Goal: Information Seeking & Learning: Learn about a topic

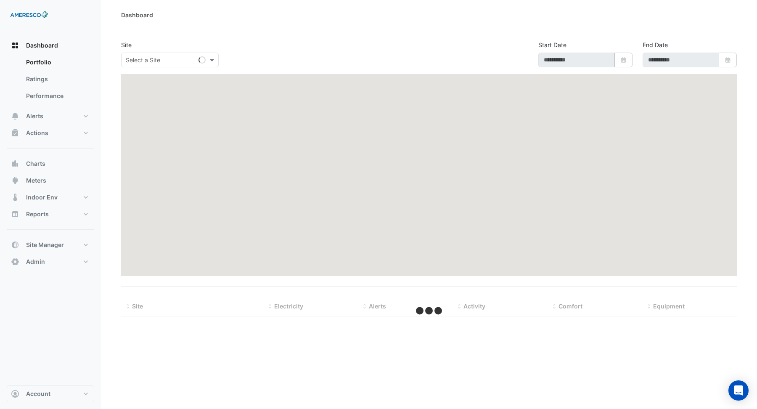
type input "**********"
select select "***"
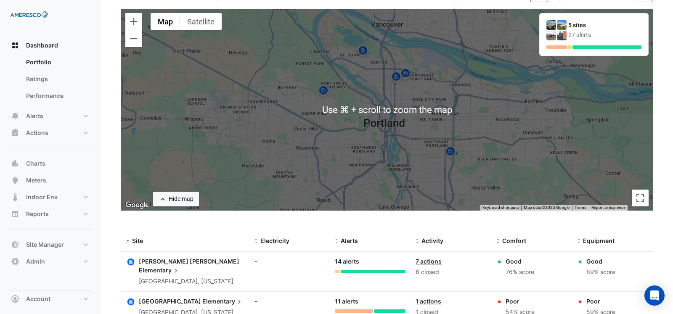
scroll to position [64, 0]
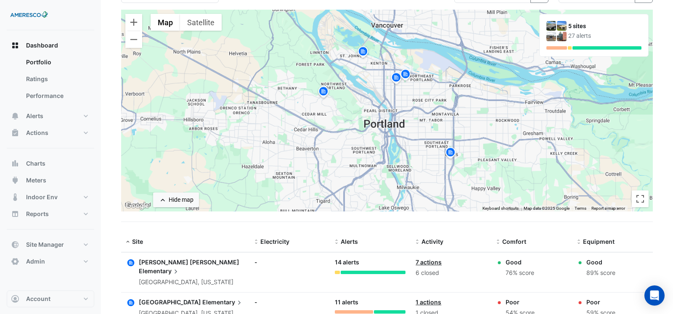
click at [296, 215] on div "← Move left → Move right ↑ Move up ↓ Move down + Zoom in - Zoom out Home Jump l…" at bounding box center [386, 116] width 531 height 212
click at [324, 95] on img at bounding box center [323, 92] width 13 height 15
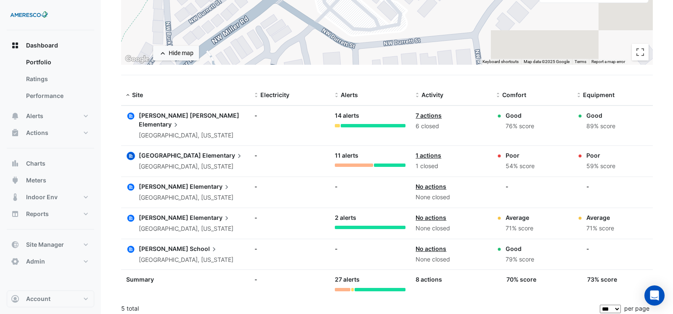
scroll to position [215, 0]
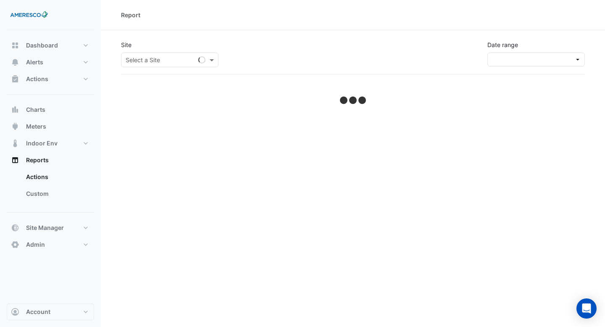
select select "***"
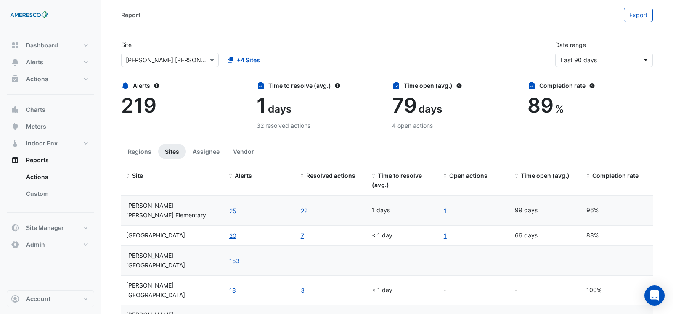
scroll to position [18, 0]
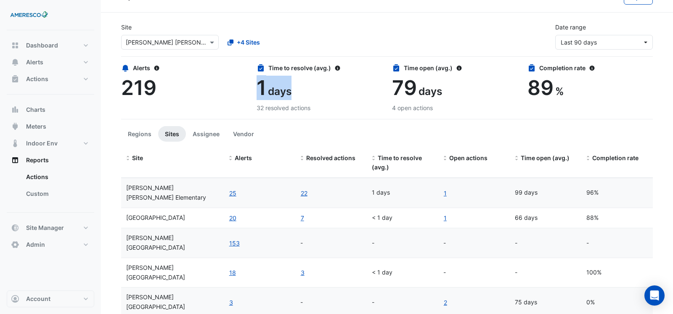
drag, startPoint x: 292, startPoint y: 94, endPoint x: 257, endPoint y: 95, distance: 35.3
click at [257, 95] on div "1 days" at bounding box center [318, 88] width 125 height 24
click at [294, 101] on div "Time to resolve (avg.) 1 days 32 resolved actions" at bounding box center [318, 87] width 125 height 49
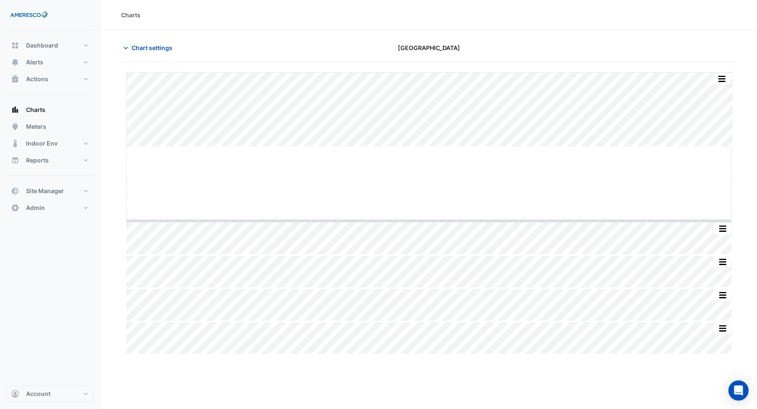
drag, startPoint x: 428, startPoint y: 147, endPoint x: 422, endPoint y: 221, distance: 74.2
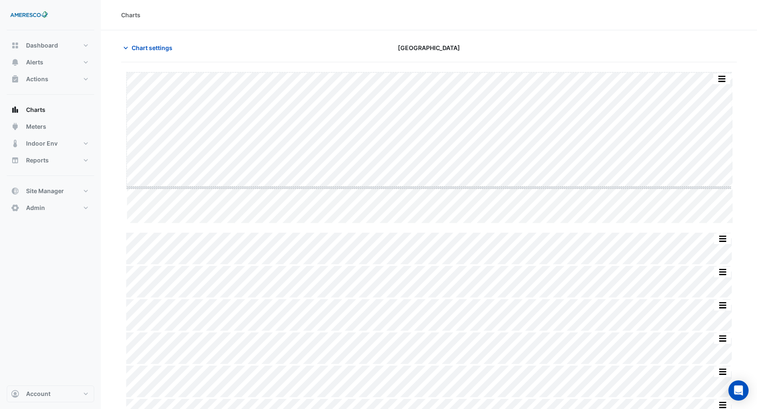
drag, startPoint x: 428, startPoint y: 223, endPoint x: 428, endPoint y: 187, distance: 35.7
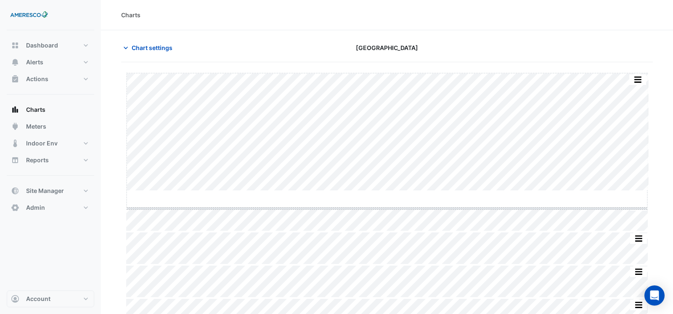
drag, startPoint x: 386, startPoint y: 190, endPoint x: 386, endPoint y: 206, distance: 16.8
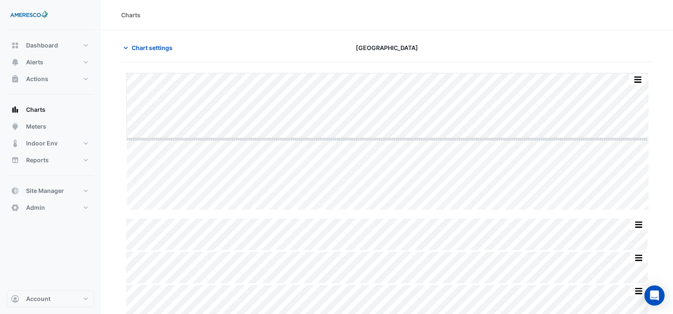
drag, startPoint x: 384, startPoint y: 209, endPoint x: 393, endPoint y: 138, distance: 72.0
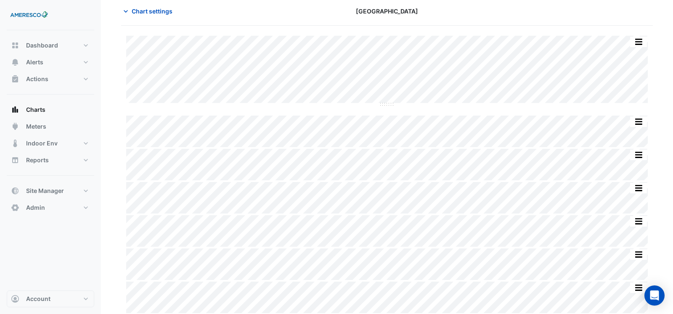
scroll to position [37, 0]
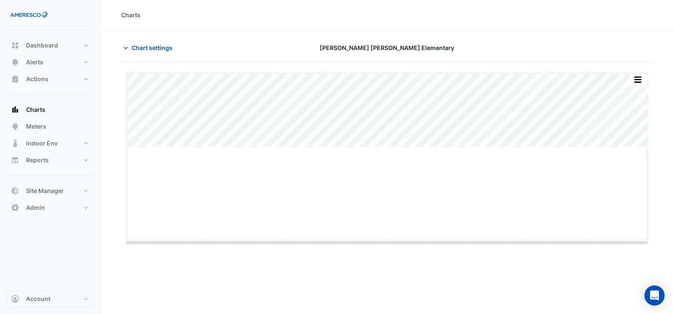
drag, startPoint x: 386, startPoint y: 148, endPoint x: 379, endPoint y: 245, distance: 97.8
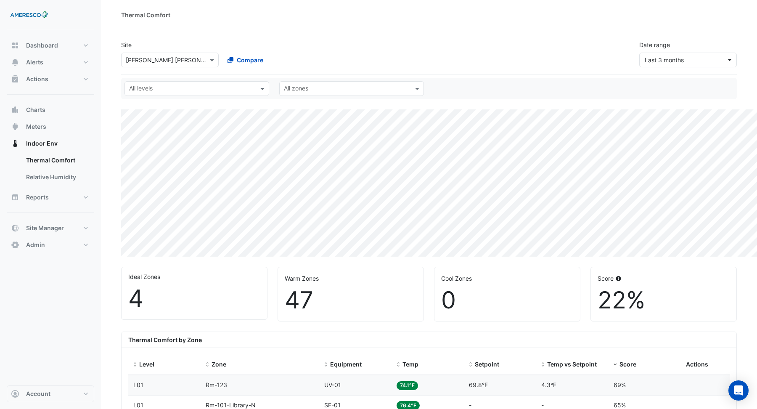
select select "***"
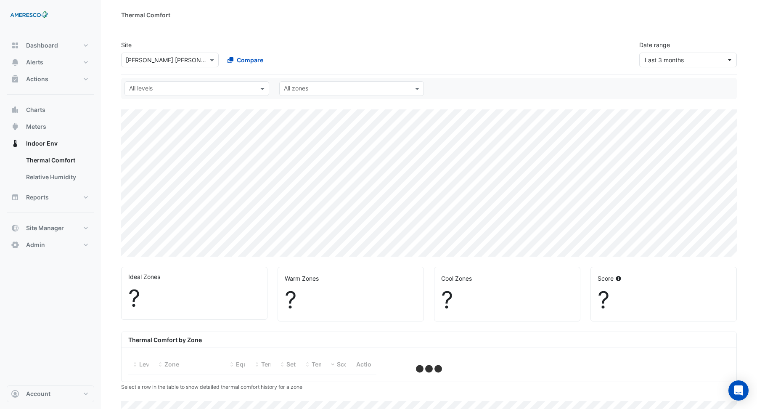
select select "***"
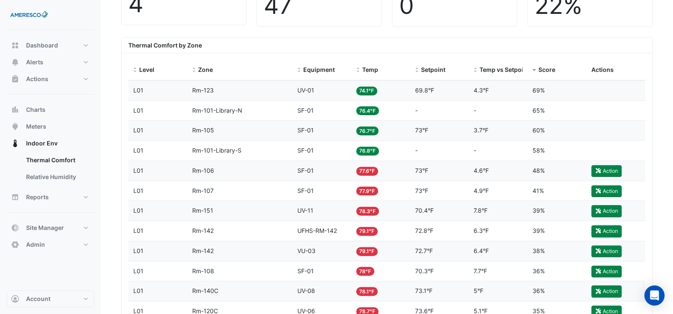
scroll to position [299, 0]
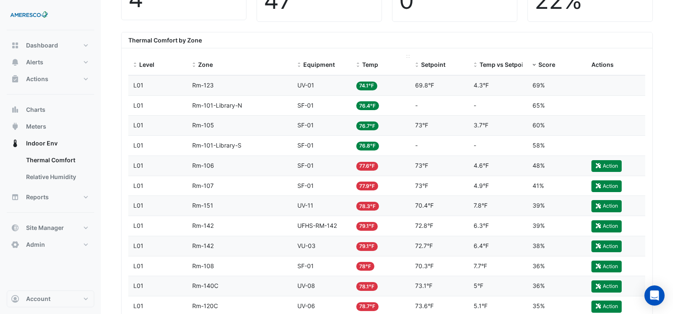
click at [364, 68] on span "Temp" at bounding box center [370, 64] width 16 height 7
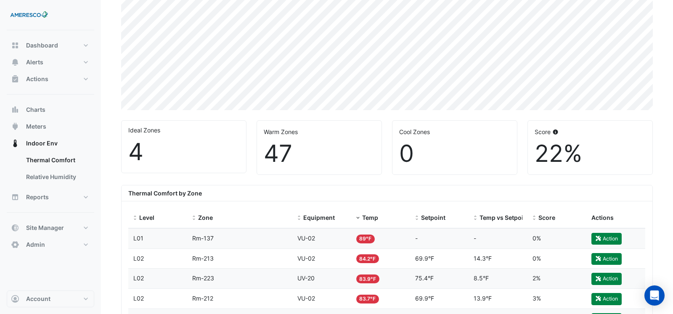
scroll to position [148, 0]
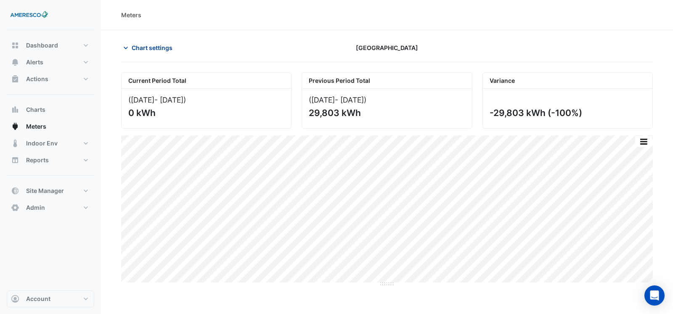
click at [146, 48] on span "Chart settings" at bounding box center [152, 47] width 41 height 9
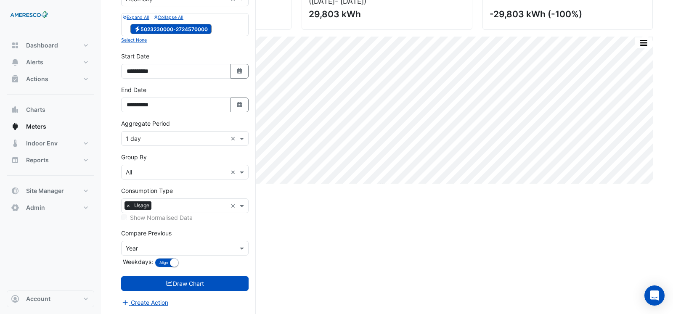
scroll to position [99, 0]
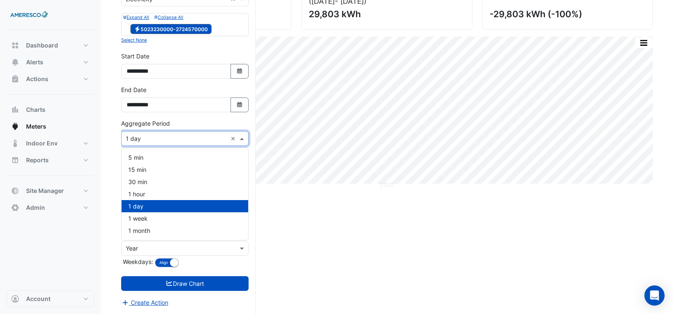
click at [164, 139] on input "text" at bounding box center [176, 139] width 101 height 9
click at [158, 173] on div "15 min" at bounding box center [185, 170] width 127 height 12
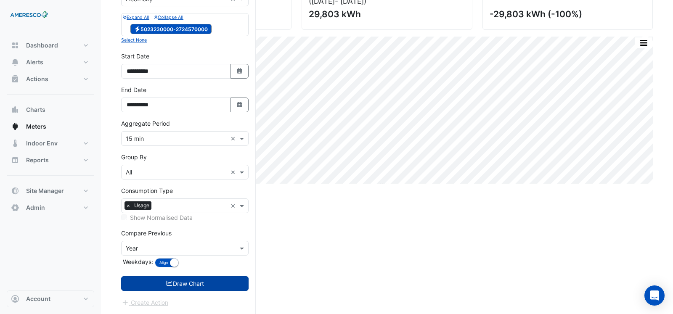
click at [194, 280] on button "Draw Chart" at bounding box center [184, 283] width 127 height 15
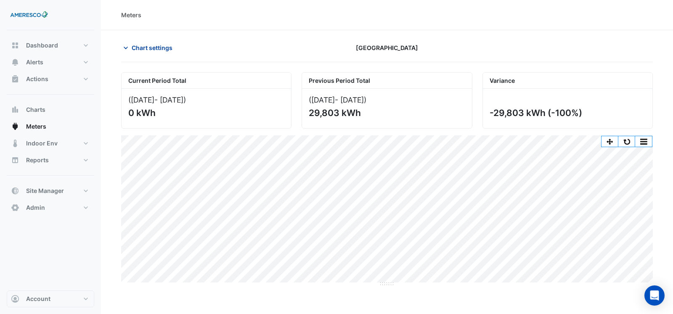
click at [164, 48] on span "Chart settings" at bounding box center [152, 47] width 41 height 9
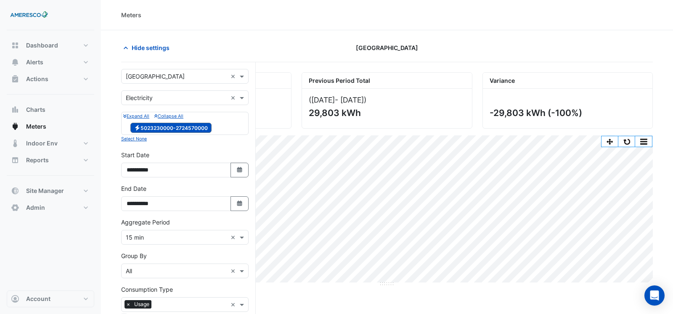
click at [165, 105] on form "**********" at bounding box center [184, 237] width 127 height 337
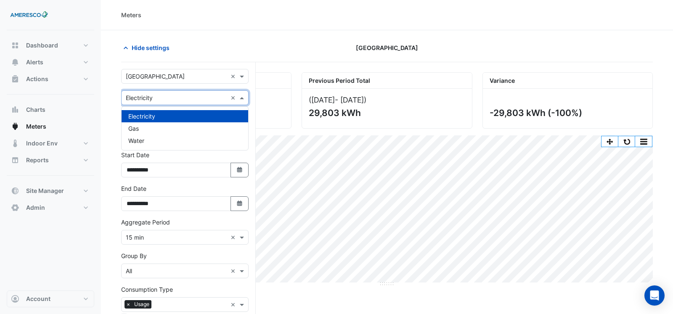
click at [165, 101] on input "text" at bounding box center [176, 98] width 101 height 9
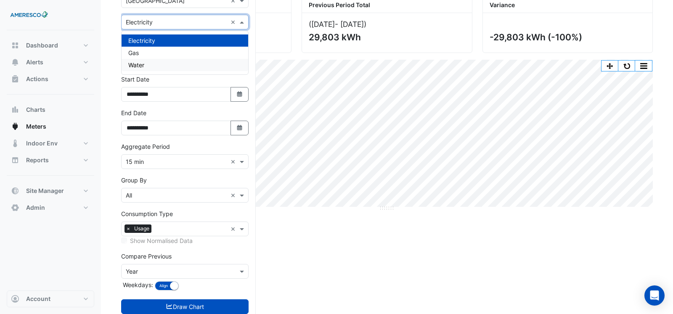
scroll to position [91, 0]
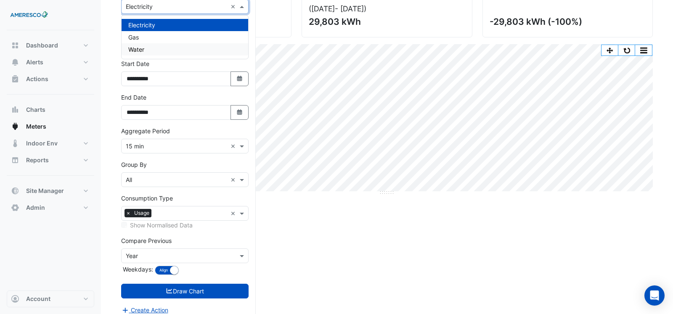
click at [280, 221] on div "Current Period Total (01 Sep 25 - 30 Sep 25 ) 0 kWh Previous Period Total (02 S…" at bounding box center [386, 151] width 531 height 341
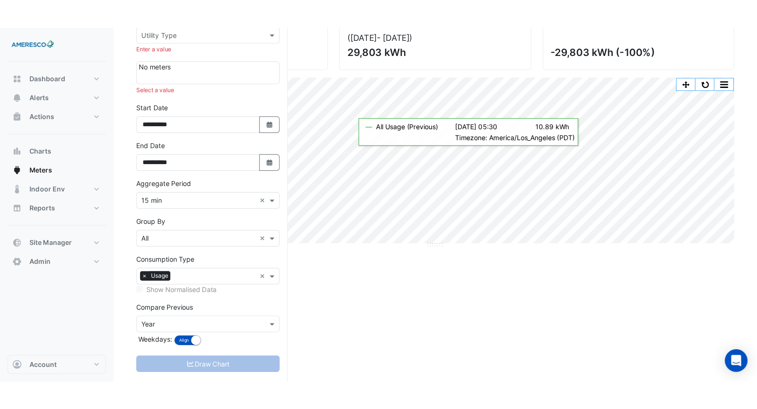
scroll to position [32, 0]
